Goal: Register for event/course

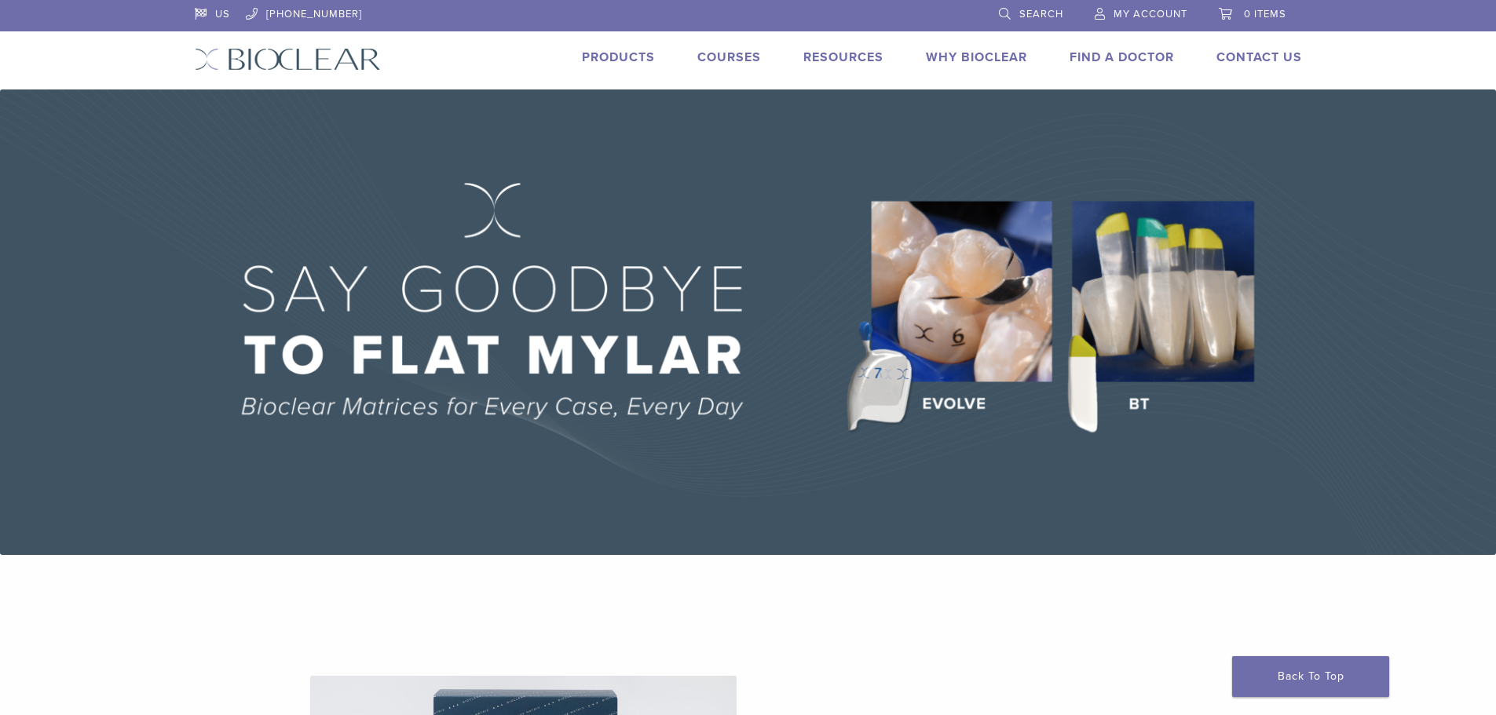
click at [719, 50] on link "Courses" at bounding box center [729, 57] width 64 height 16
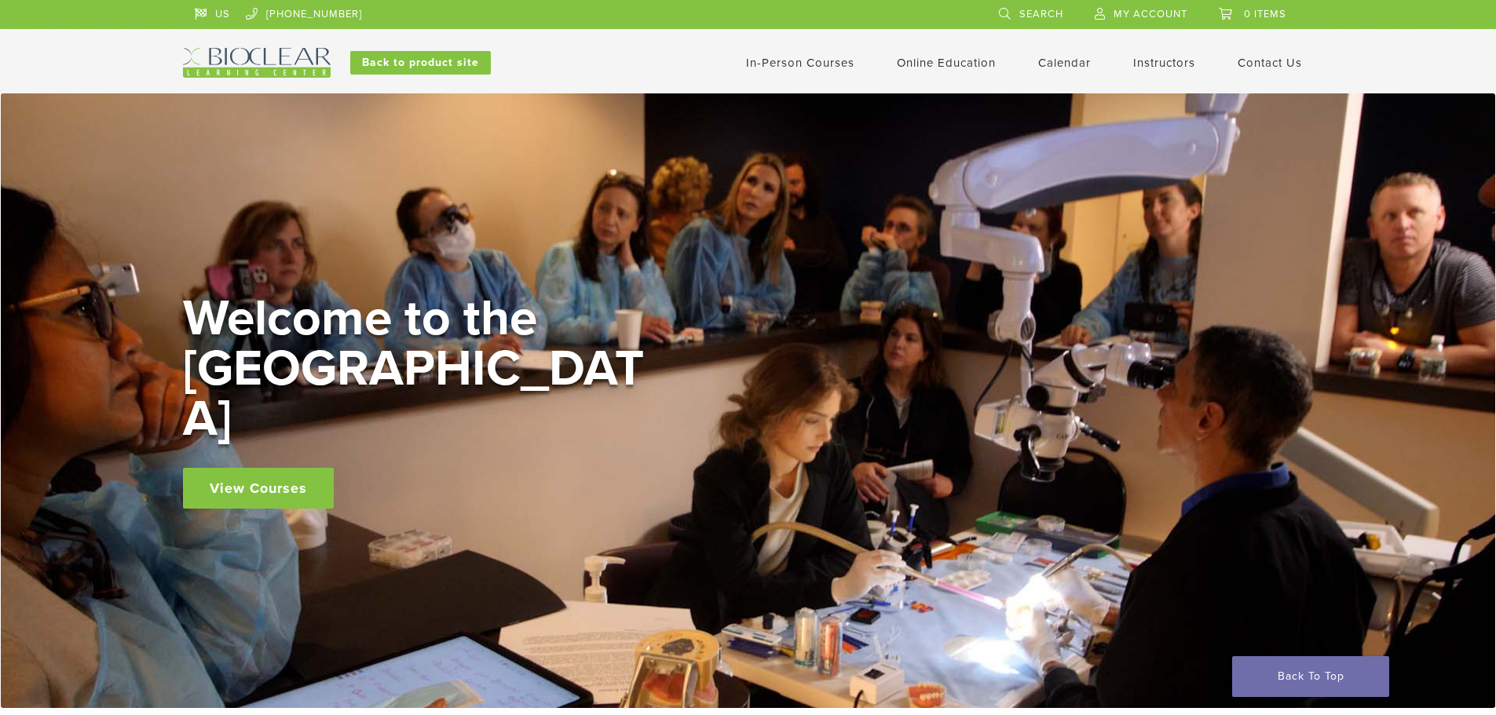
click at [1136, 14] on span "My Account" at bounding box center [1150, 14] width 74 height 13
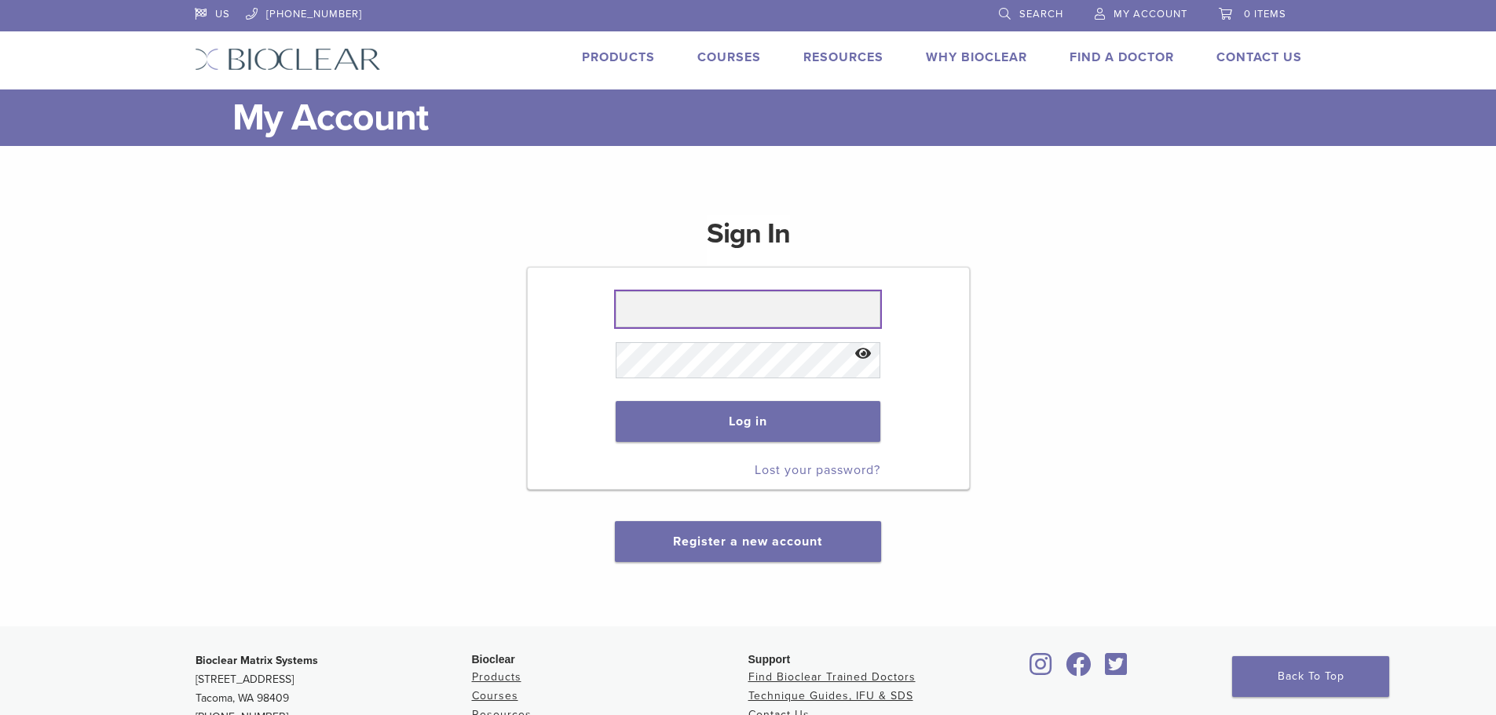
click at [664, 309] on input "text" at bounding box center [748, 309] width 265 height 36
type input "**********"
click at [616, 401] on button "Log in" at bounding box center [748, 421] width 265 height 41
drag, startPoint x: 628, startPoint y: 306, endPoint x: 795, endPoint y: 330, distance: 168.9
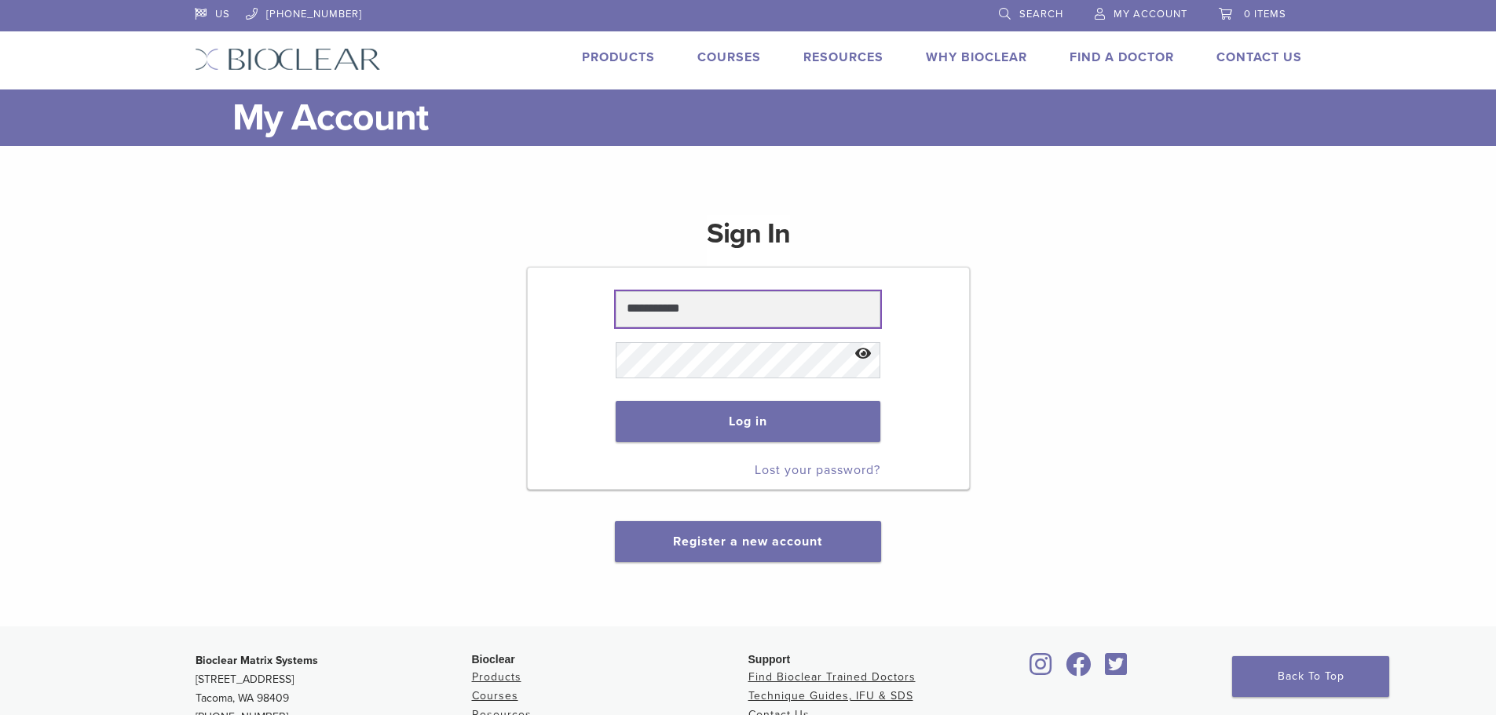
click at [795, 330] on p "**********" at bounding box center [748, 308] width 265 height 51
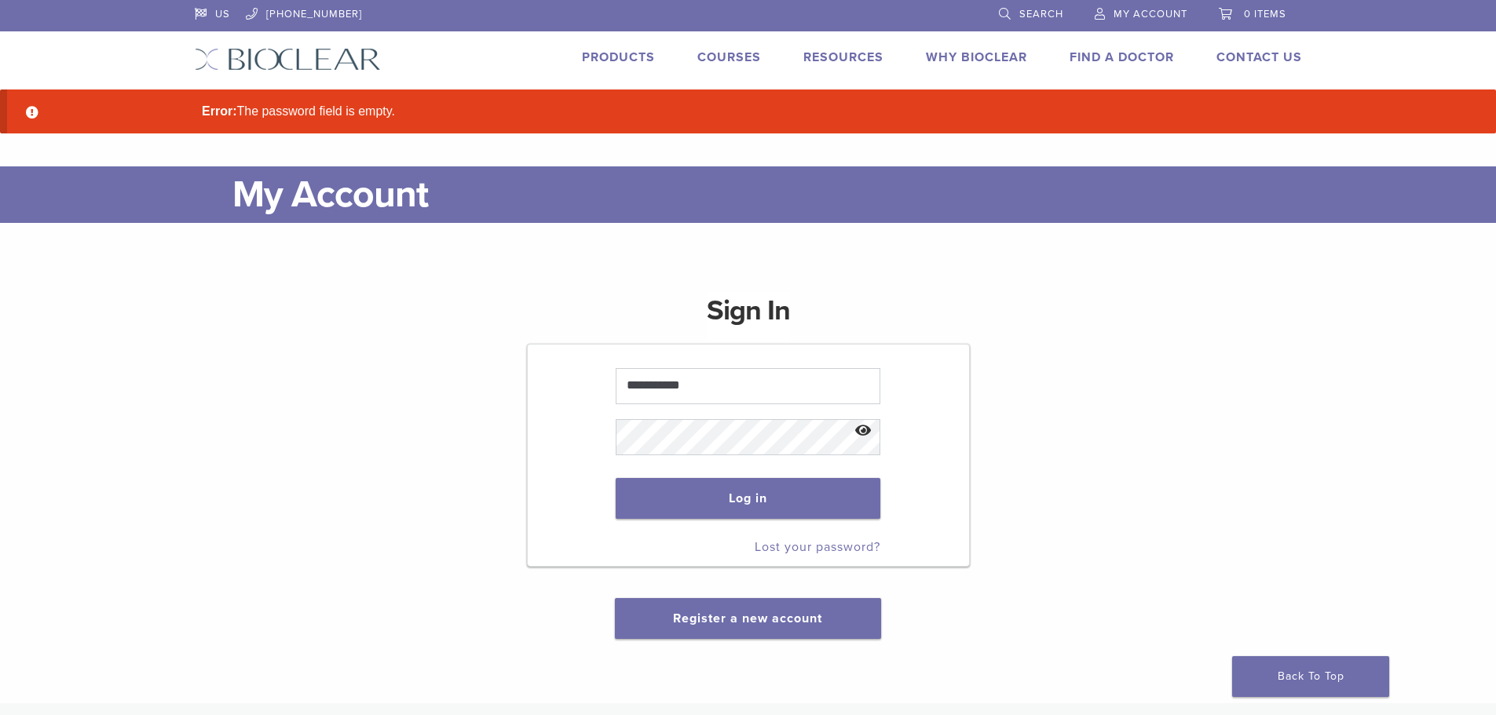
click at [788, 313] on h1 "Sign In" at bounding box center [748, 317] width 83 height 50
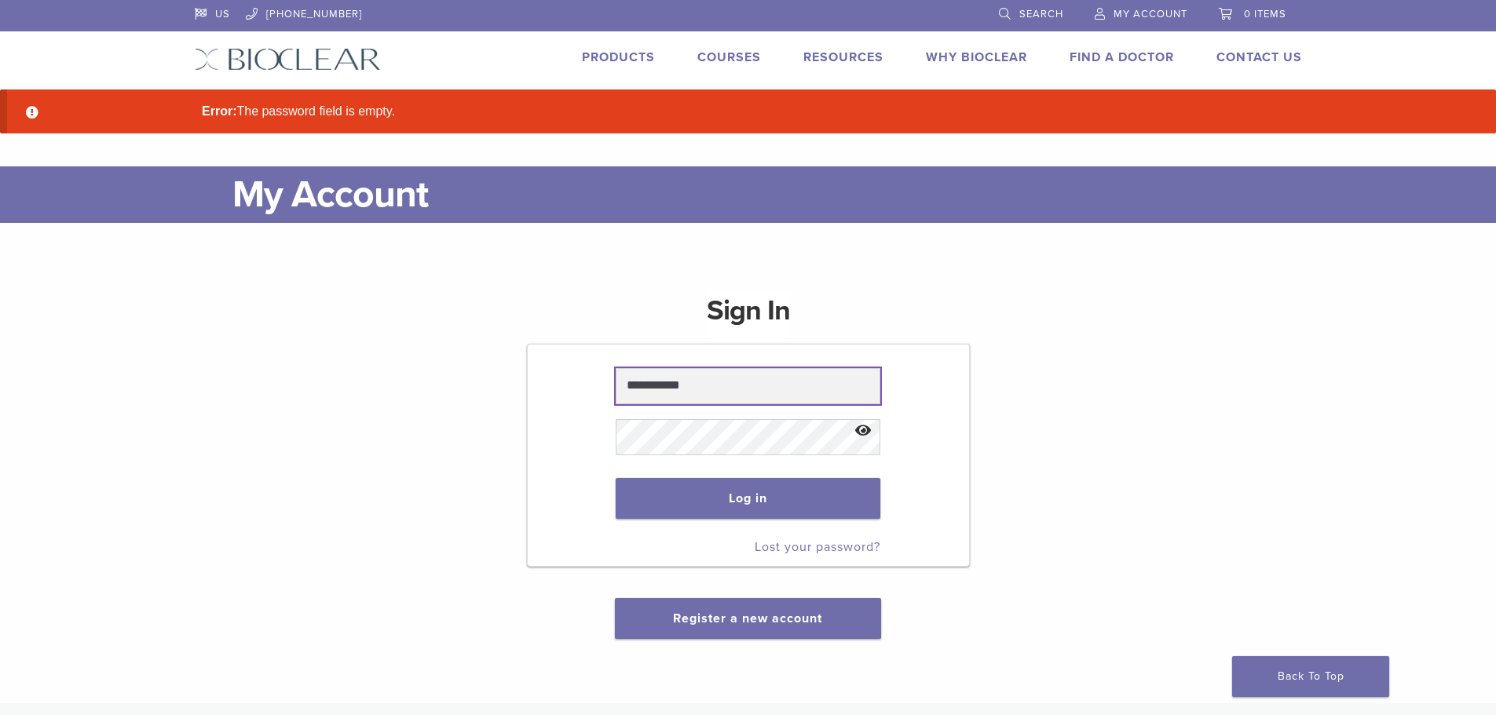
click at [754, 371] on input "**********" at bounding box center [748, 386] width 265 height 36
drag, startPoint x: 621, startPoint y: 386, endPoint x: 799, endPoint y: 390, distance: 178.3
click at [799, 390] on input "**********" at bounding box center [748, 386] width 265 height 36
type input "**********"
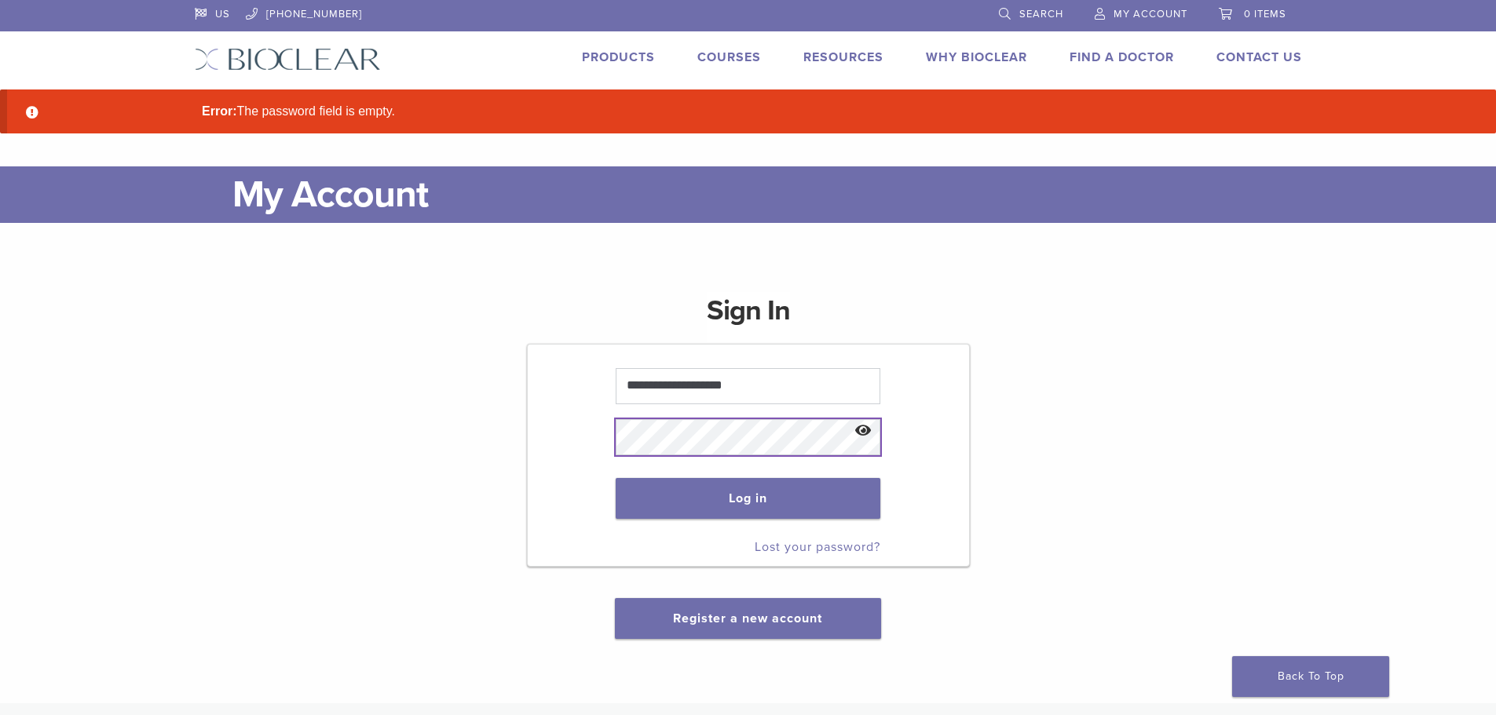
click at [616, 478] on button "Log in" at bounding box center [748, 498] width 265 height 41
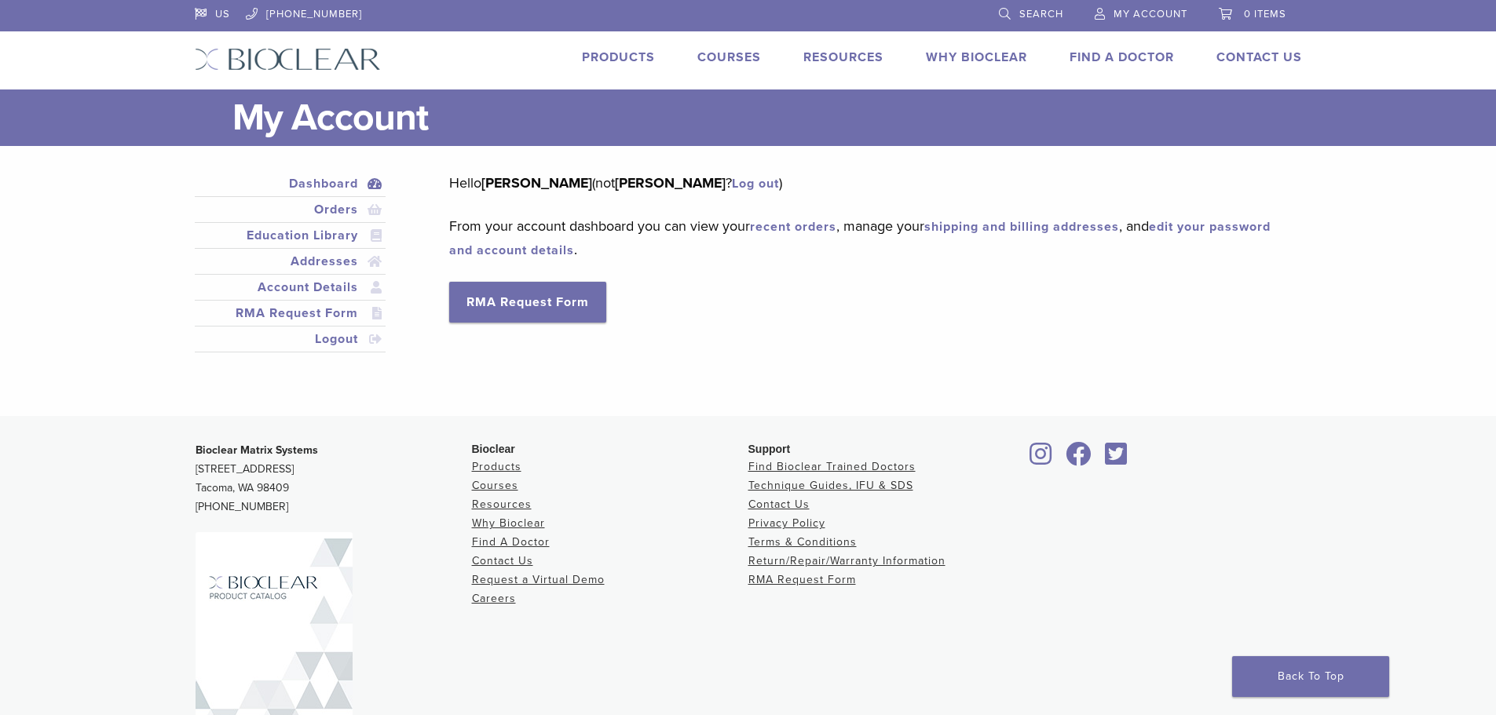
click at [704, 49] on link "Courses" at bounding box center [729, 57] width 64 height 16
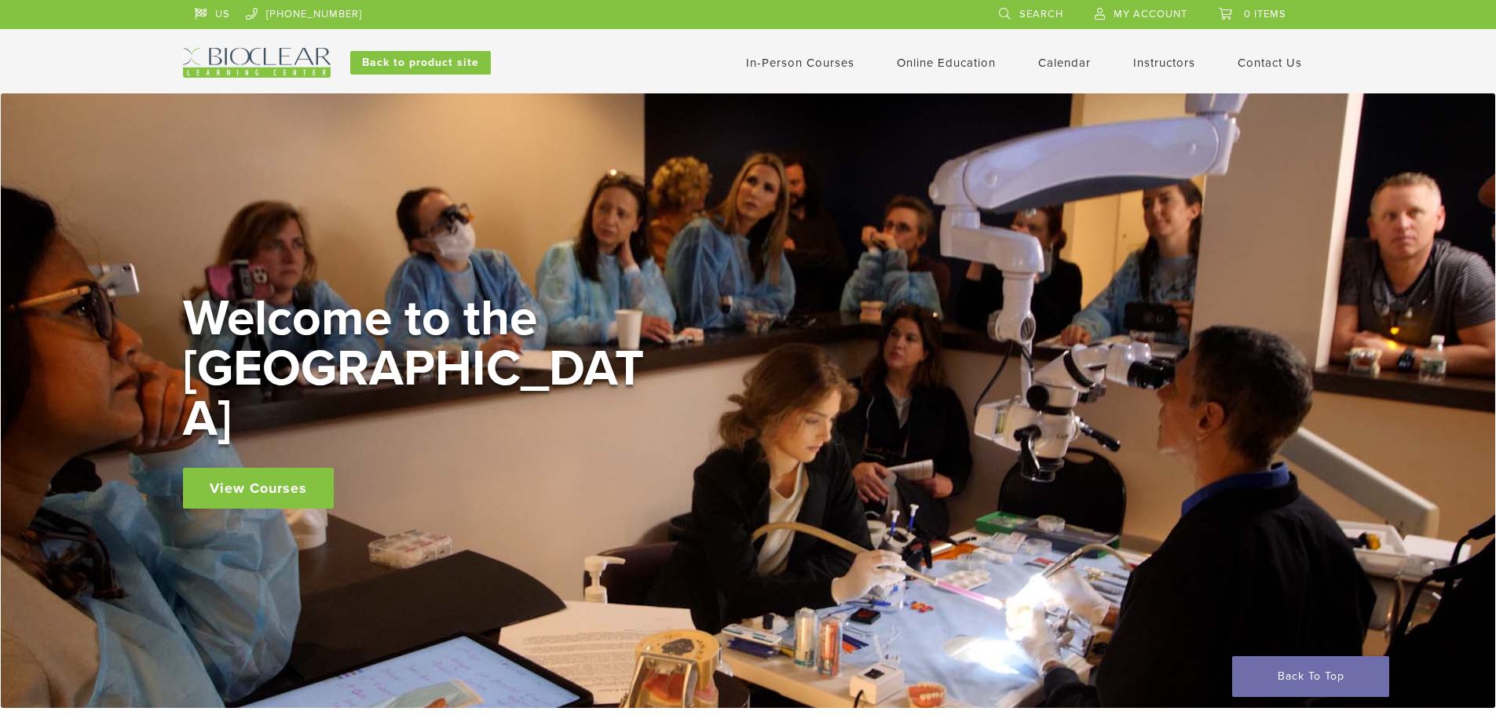
click at [816, 70] on li "In-Person Courses" at bounding box center [800, 62] width 108 height 19
click at [803, 63] on link "In-Person Courses" at bounding box center [800, 63] width 108 height 14
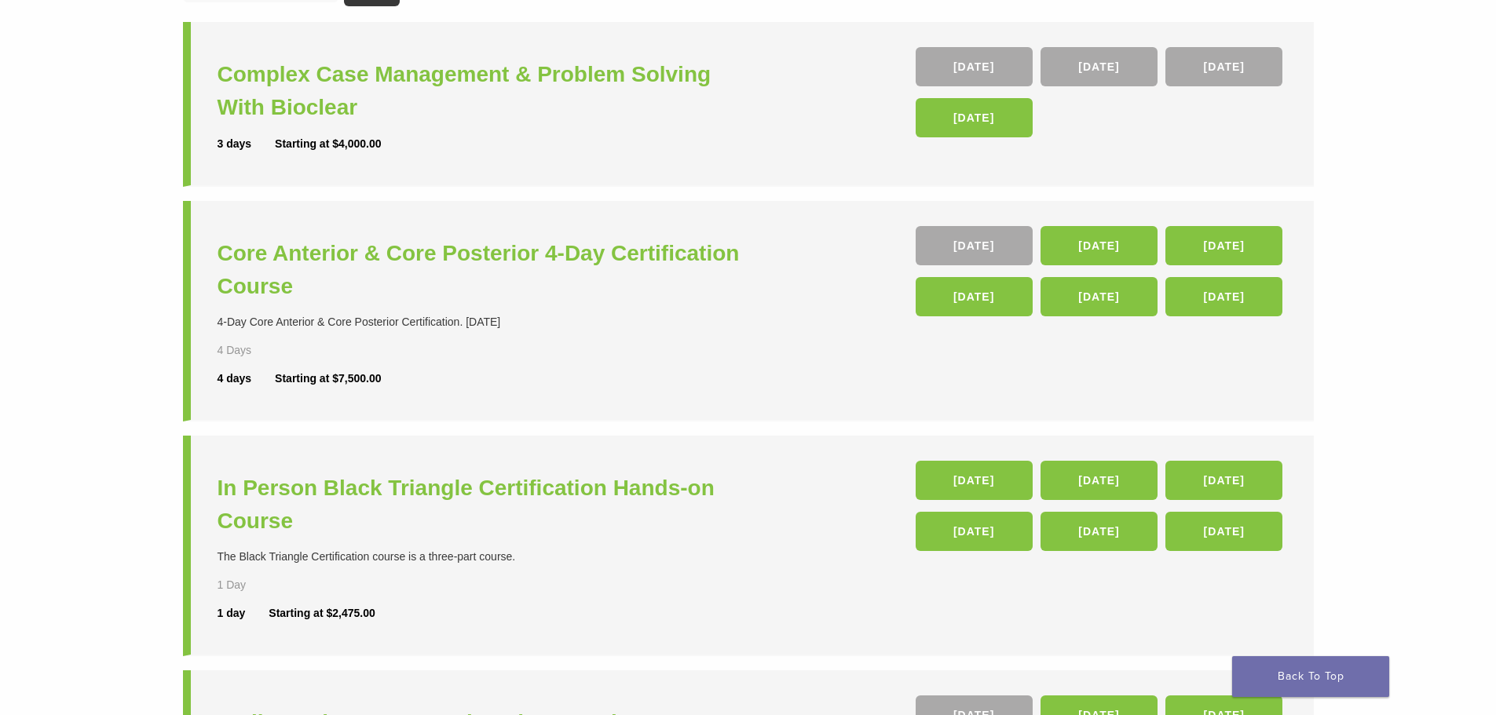
scroll to position [236, 0]
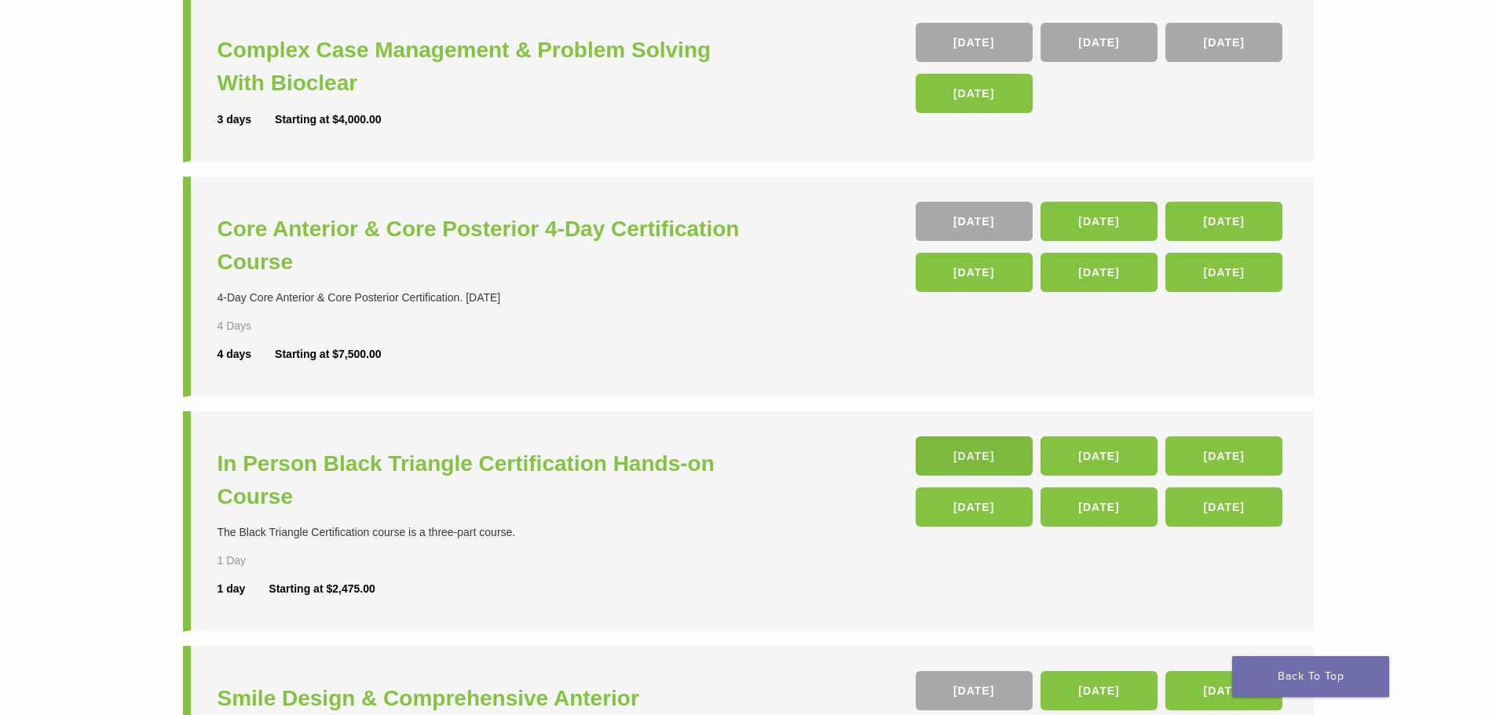
click at [972, 462] on link "[DATE]" at bounding box center [974, 456] width 117 height 39
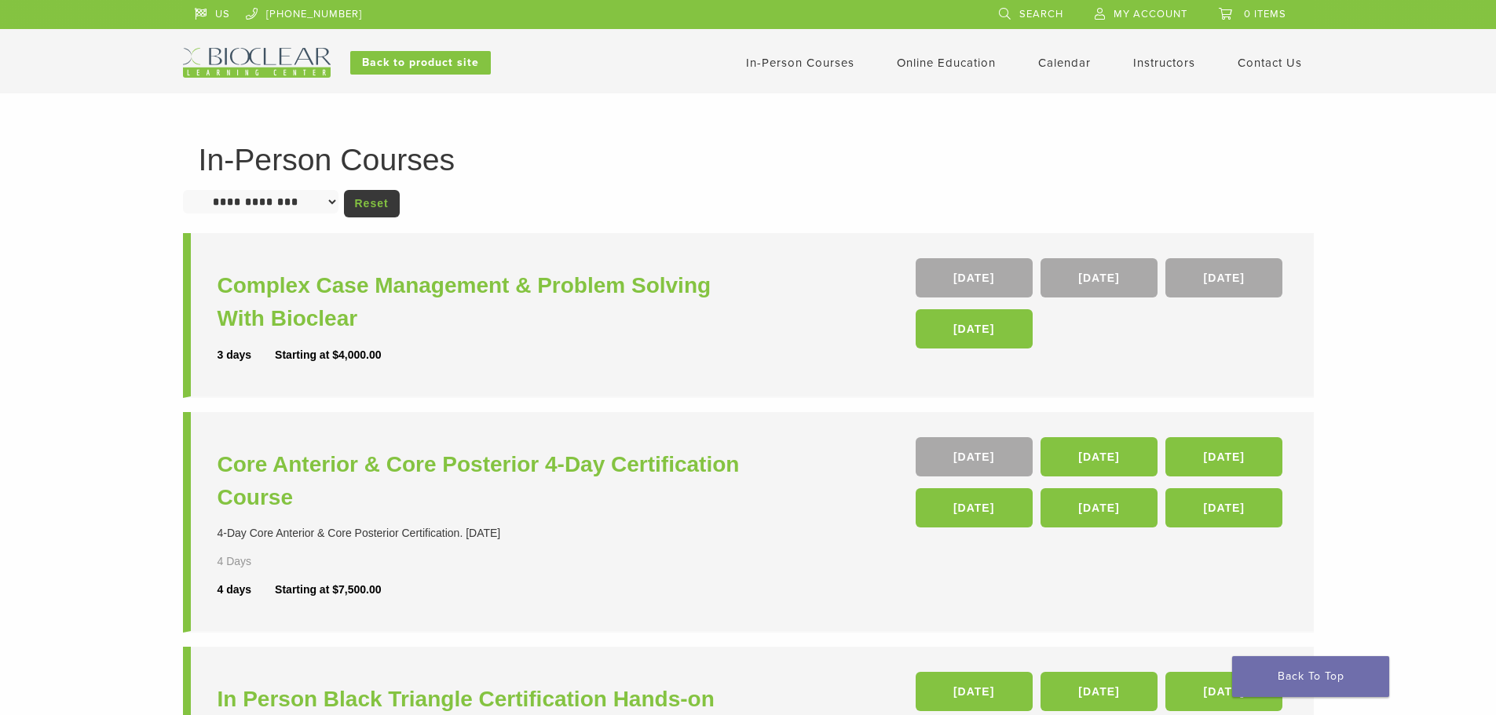
scroll to position [236, 0]
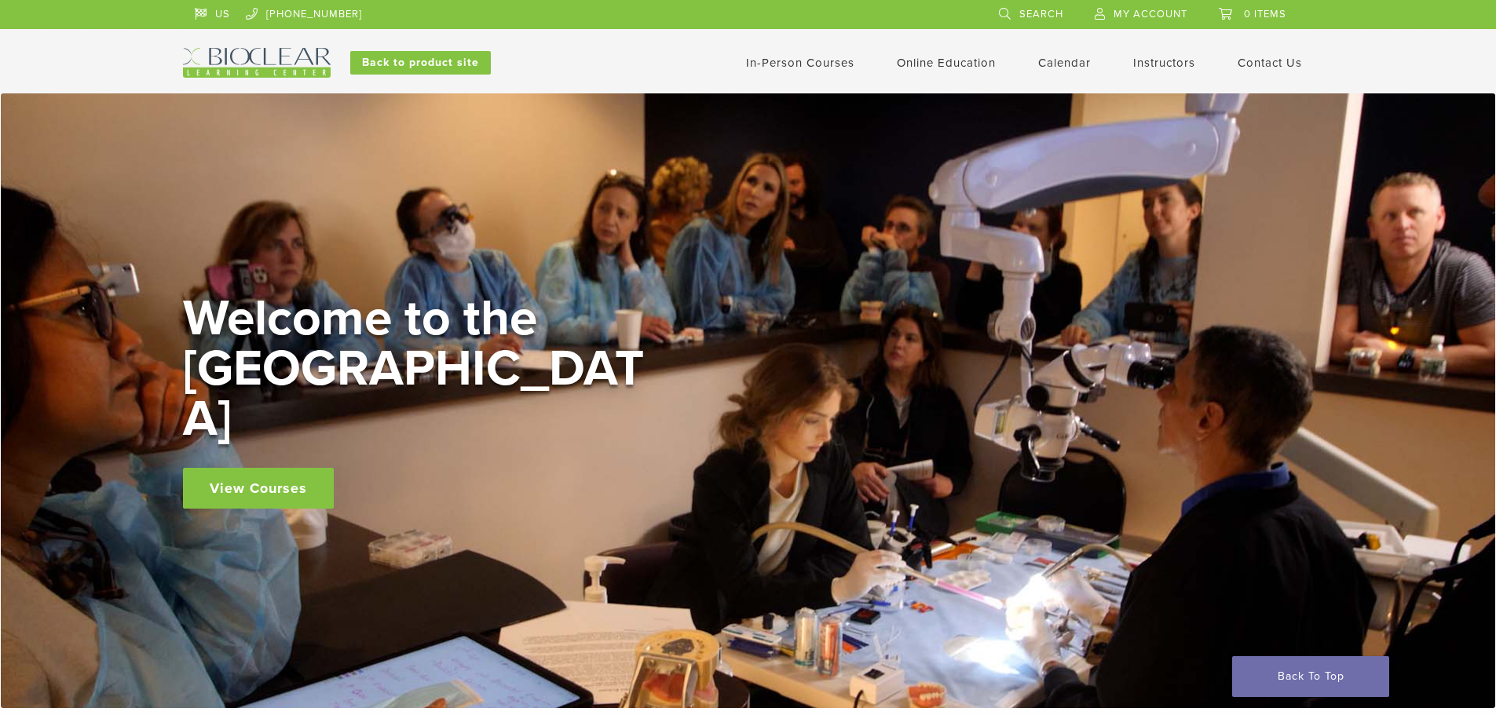
click at [1131, 8] on span "My Account" at bounding box center [1150, 14] width 74 height 13
click at [1131, 14] on span "My Account" at bounding box center [1150, 14] width 74 height 13
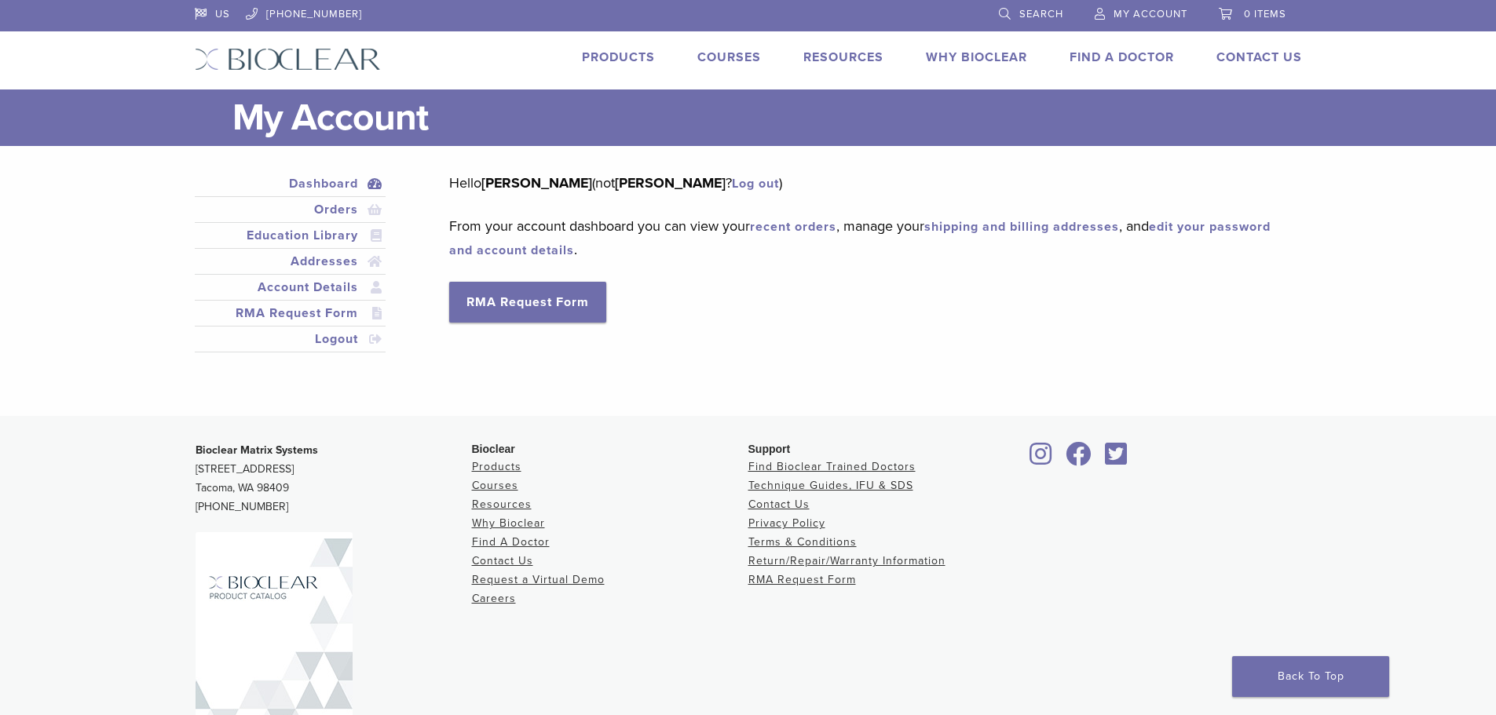
click at [722, 51] on link "Courses" at bounding box center [729, 57] width 64 height 16
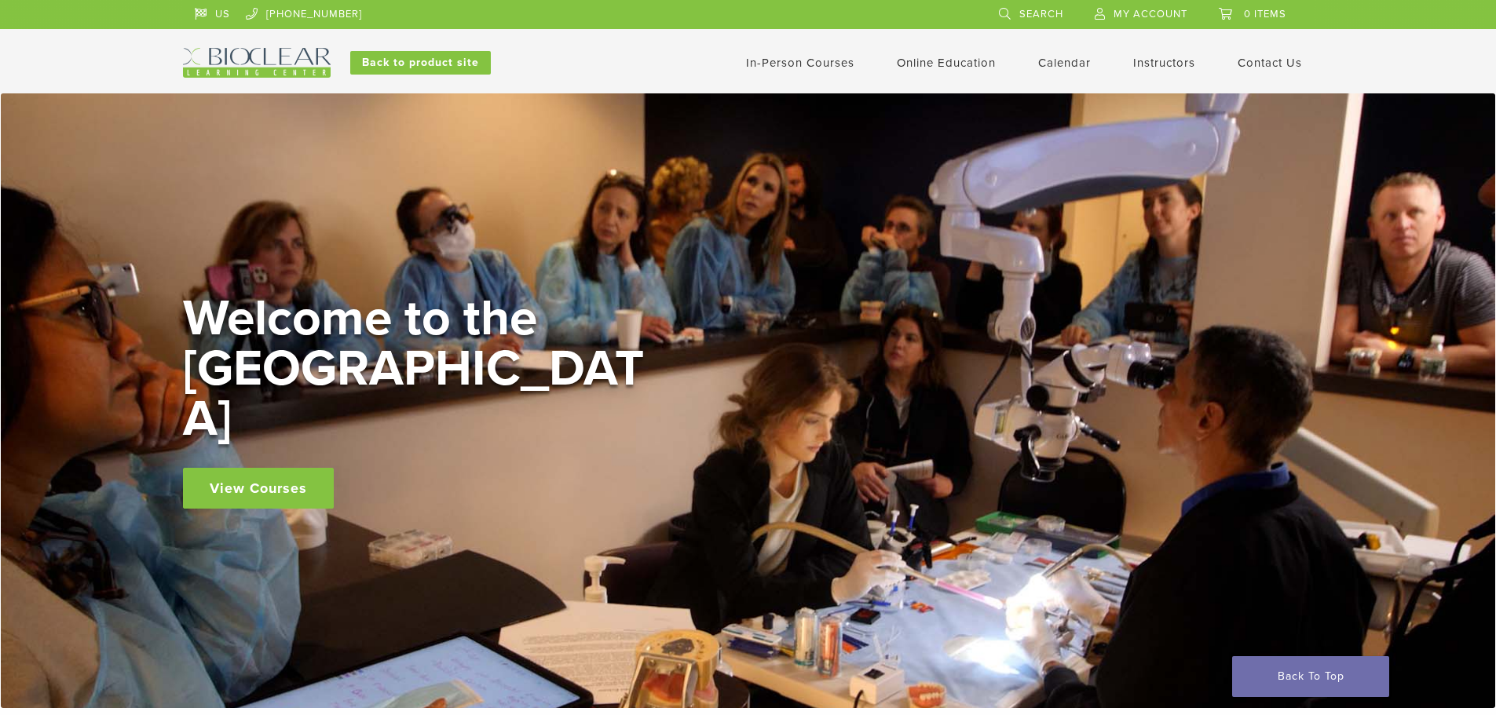
click at [270, 468] on link "View Courses" at bounding box center [258, 488] width 151 height 41
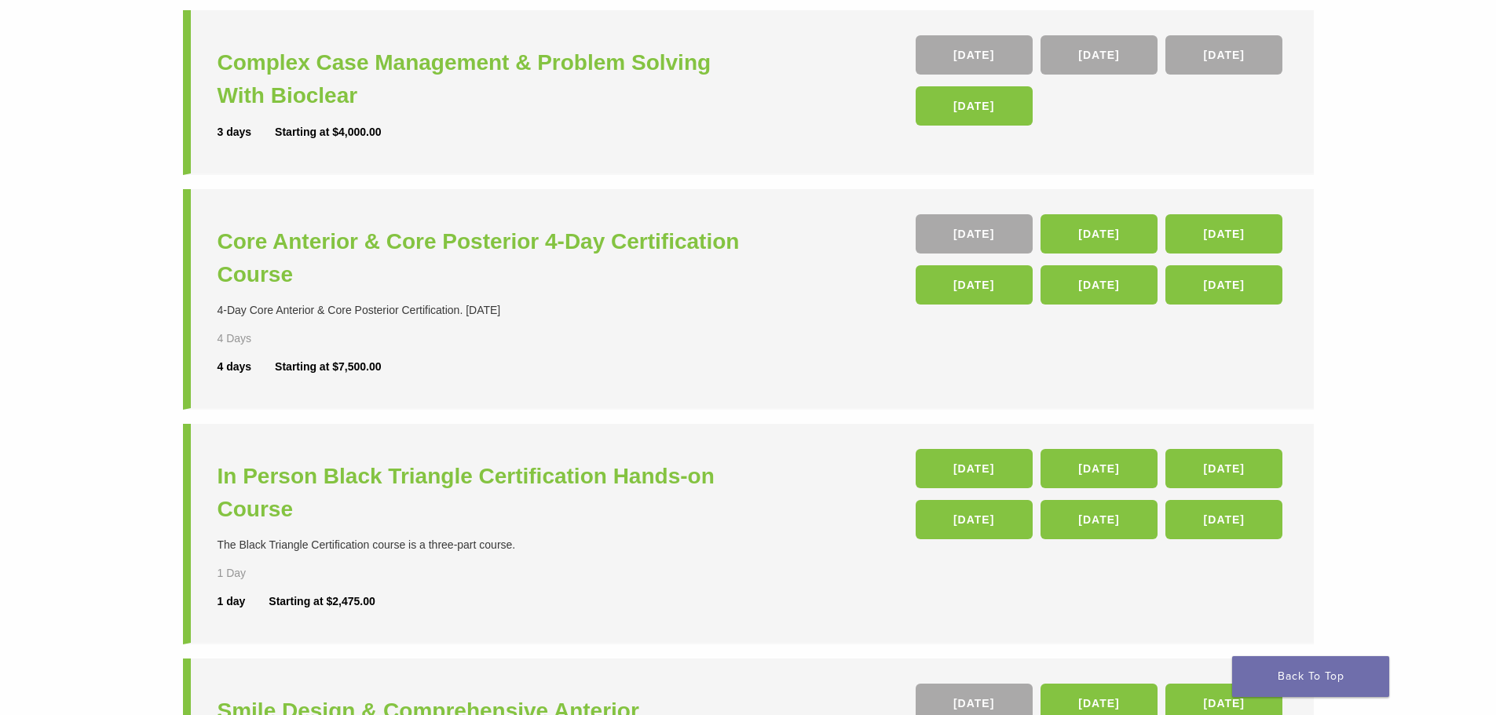
scroll to position [236, 0]
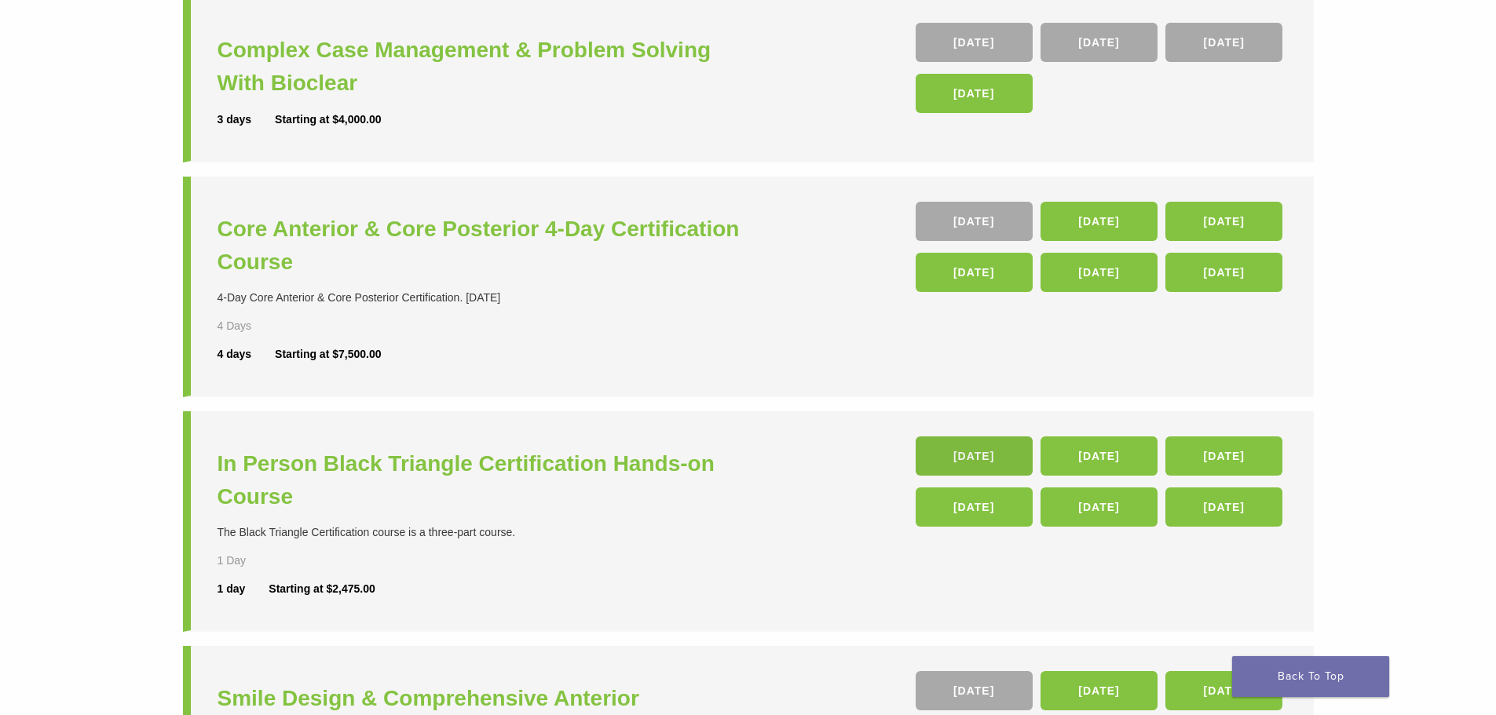
click at [989, 451] on link "[DATE]" at bounding box center [974, 456] width 117 height 39
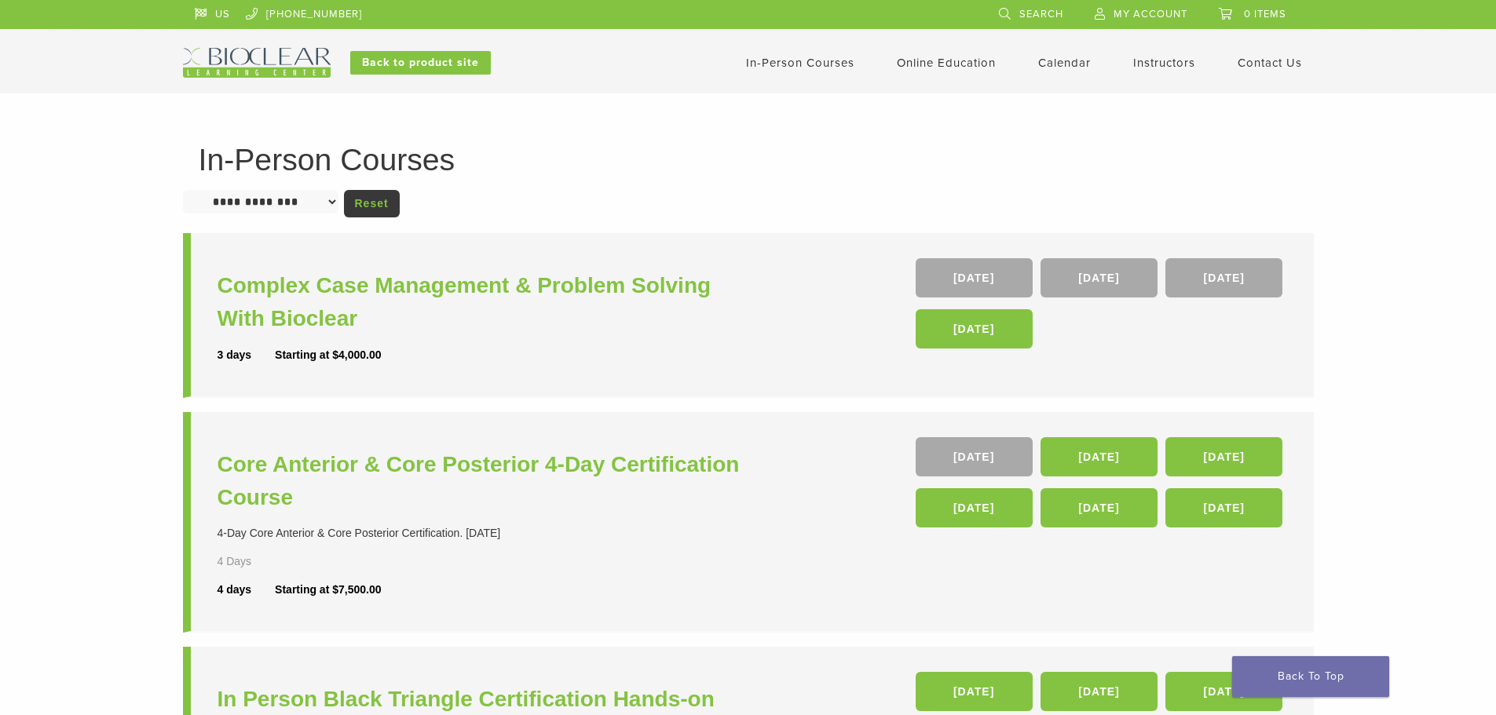
click at [1069, 55] on li "Calendar" at bounding box center [1064, 62] width 53 height 19
click at [1063, 49] on div "In-Person Courses Online Education Interactive Self Guided Calendar Instructors…" at bounding box center [902, 63] width 846 height 30
click at [1068, 62] on link "Calendar" at bounding box center [1064, 63] width 53 height 14
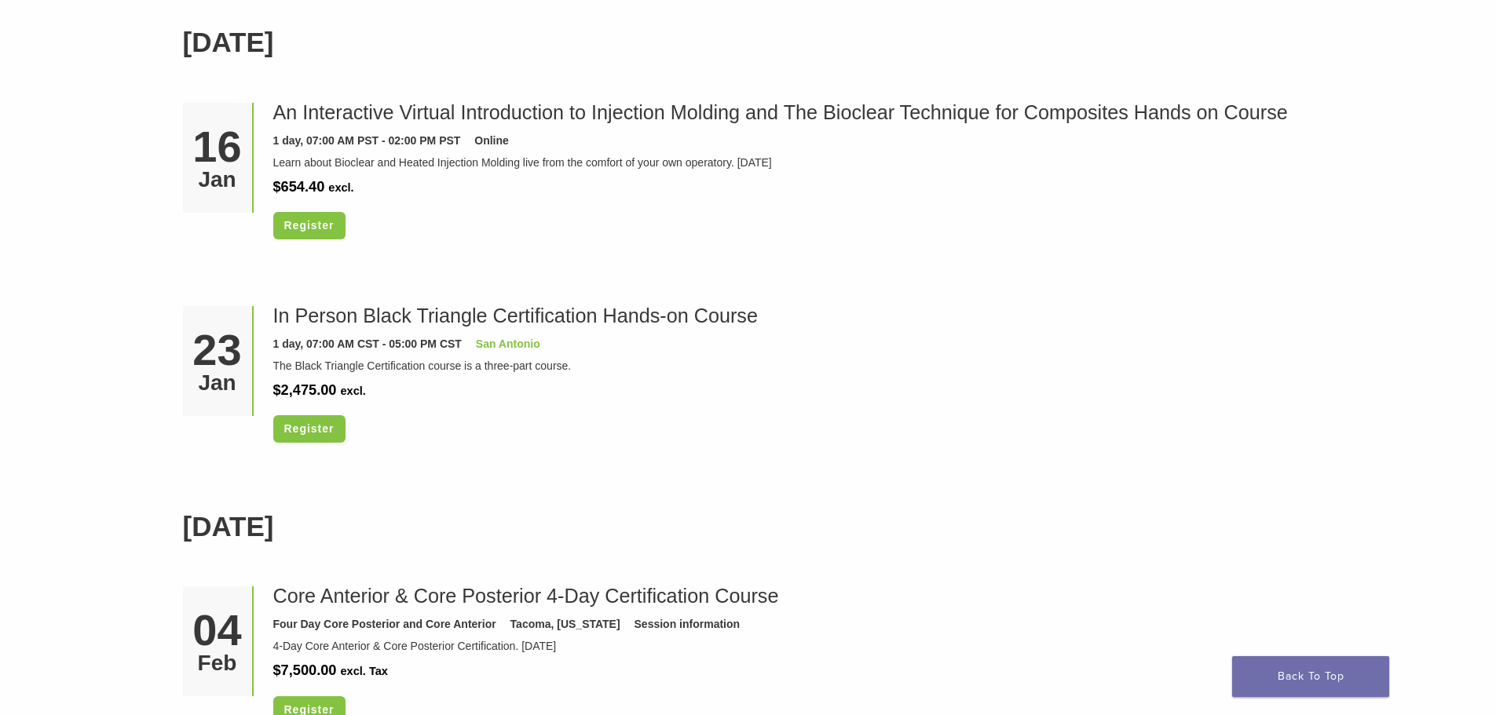
scroll to position [1413, 0]
click at [535, 345] on link "San Antonio" at bounding box center [508, 343] width 64 height 13
